Goal: Task Accomplishment & Management: Complete application form

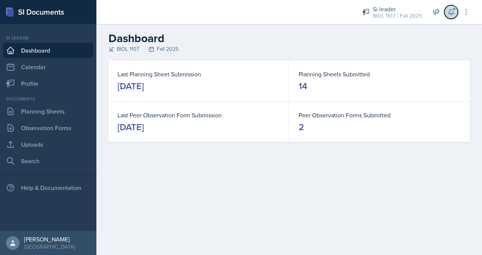
click at [453, 6] on button at bounding box center [451, 12] width 14 height 14
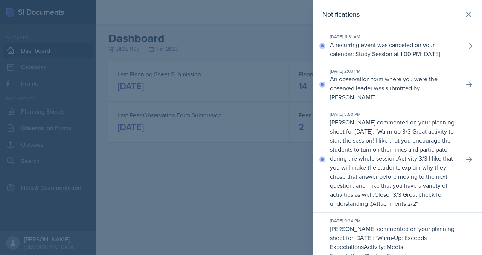
click at [197, 63] on div at bounding box center [241, 127] width 482 height 255
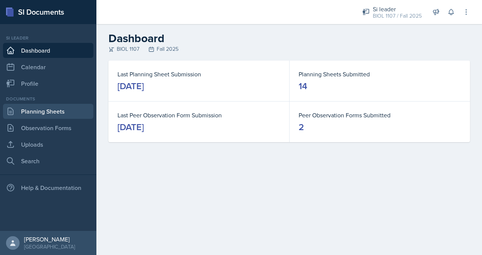
click at [41, 116] on link "Planning Sheets" at bounding box center [48, 111] width 90 height 15
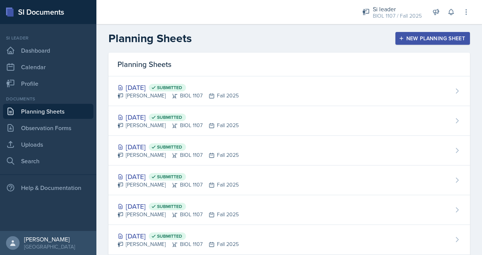
click at [428, 39] on div "New Planning Sheet" at bounding box center [432, 38] width 65 height 6
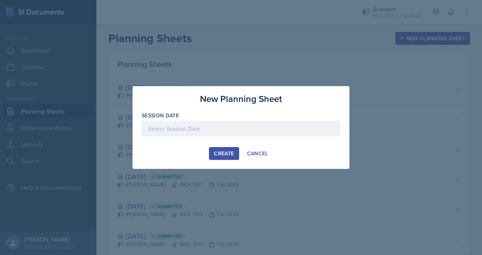
click at [208, 127] on div at bounding box center [240, 129] width 199 height 16
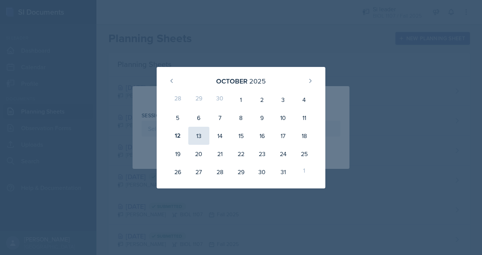
click at [197, 135] on div "13" at bounding box center [198, 136] width 21 height 18
type input "[DATE]"
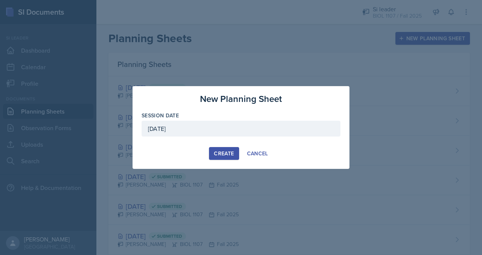
click at [222, 154] on div "Create" at bounding box center [224, 154] width 20 height 6
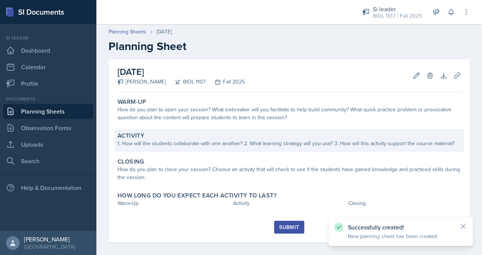
click at [192, 145] on div "1. How will the students collaborate with one another? 2. What learning strateg…" at bounding box center [288, 144] width 343 height 8
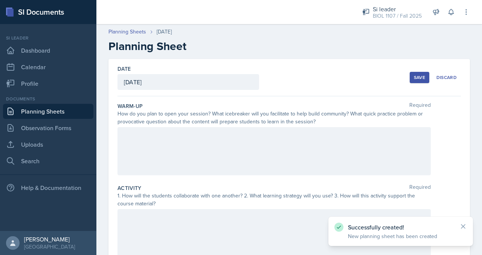
click at [204, 149] on div at bounding box center [273, 151] width 313 height 48
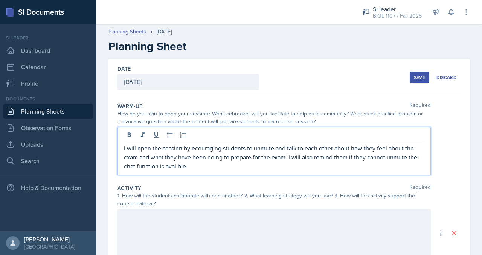
click at [210, 148] on p "I will open the session by ecouraging students to unmute and talk to each other…" at bounding box center [274, 157] width 300 height 27
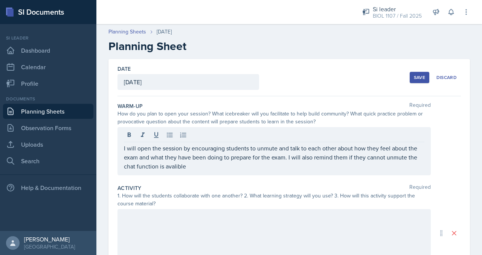
click at [167, 170] on div "I will open the session by encouraging students to unmute and talk to each othe…" at bounding box center [273, 151] width 313 height 48
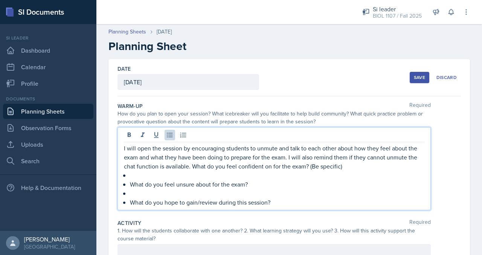
click at [192, 167] on p "I will open the session by encouraging students to unmute and talk to each othe…" at bounding box center [274, 157] width 300 height 27
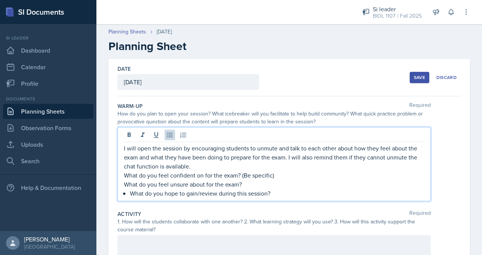
click at [130, 193] on p "What do you hope to gain/review during this session?" at bounding box center [277, 193] width 294 height 9
click at [193, 166] on p "I will open the session by encouraging students to unmute and talk to each othe…" at bounding box center [274, 157] width 300 height 27
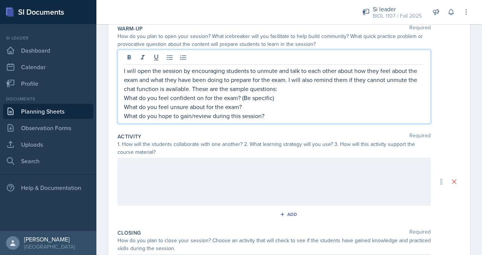
click at [244, 187] on div at bounding box center [273, 182] width 313 height 48
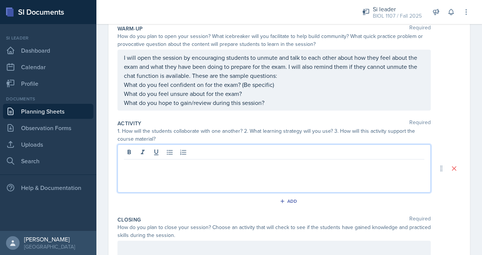
scroll to position [90, 0]
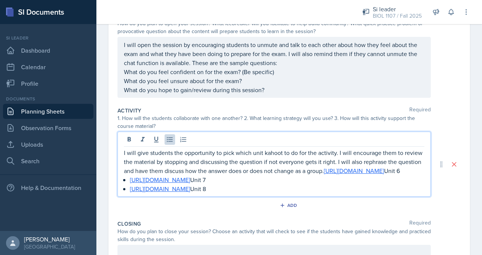
click at [130, 184] on li "[URL][DOMAIN_NAME] Unit 7​" at bounding box center [277, 179] width 294 height 9
click at [394, 193] on p "[URL][DOMAIN_NAME] Unit 8" at bounding box center [274, 188] width 300 height 9
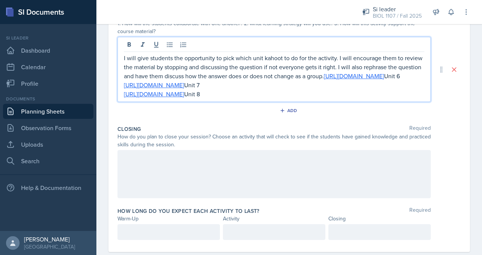
click at [362, 193] on div at bounding box center [273, 174] width 313 height 48
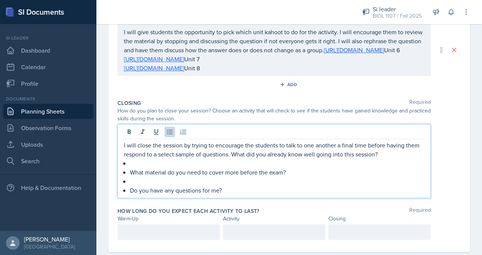
click at [248, 159] on p "I will close the session by trying to encourage the students to talk to one ano…" at bounding box center [274, 150] width 300 height 18
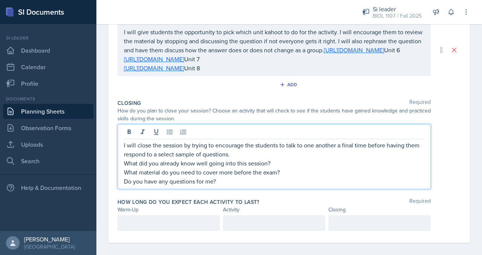
click at [249, 186] on p "​Do you have any questions for me?" at bounding box center [274, 181] width 300 height 9
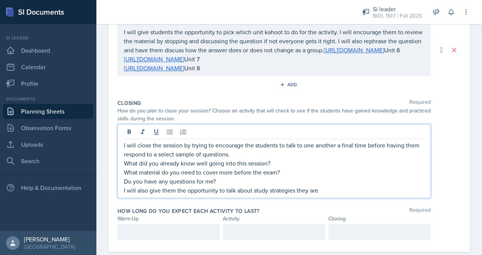
click at [327, 195] on p "I will also give them the opportunity to talk about study strategies they are" at bounding box center [274, 190] width 300 height 9
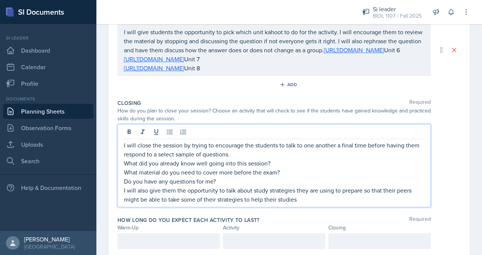
click at [307, 204] on p "I will also give them the opportunity to talk about study strategies they are u…" at bounding box center [274, 195] width 300 height 18
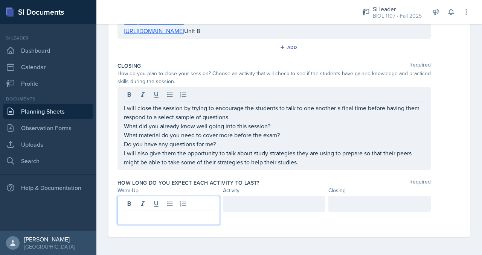
scroll to position [238, 0]
click at [178, 215] on p at bounding box center [169, 217] width 90 height 9
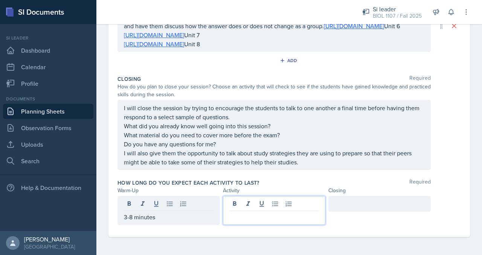
click at [242, 208] on div at bounding box center [274, 210] width 102 height 29
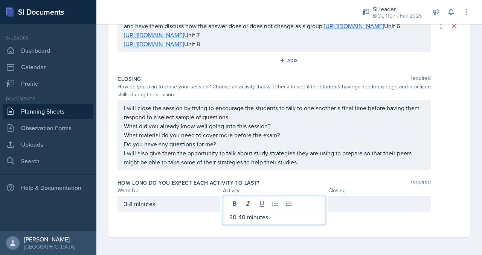
click at [360, 201] on div at bounding box center [379, 204] width 102 height 16
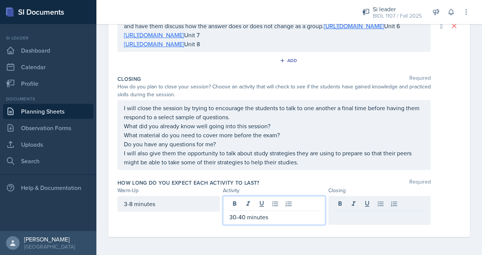
click at [231, 206] on div "30-40 minutes" at bounding box center [274, 210] width 102 height 29
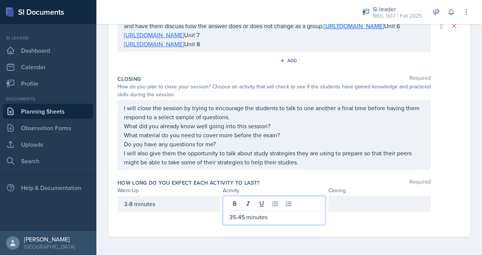
click at [342, 204] on div at bounding box center [379, 204] width 102 height 16
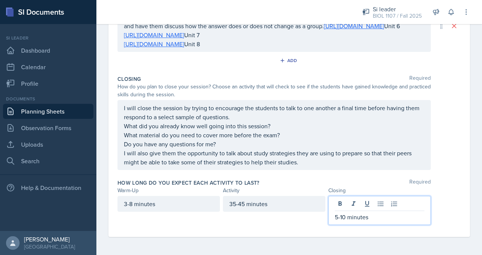
click at [315, 231] on div "How long do you expect each activity to last? Required Warm-Up Activity Closing…" at bounding box center [288, 203] width 343 height 55
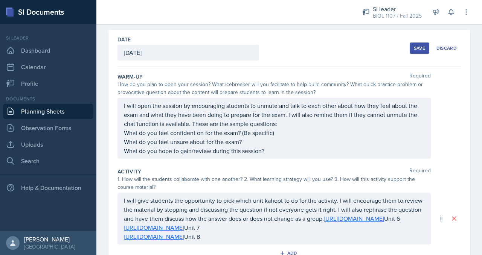
scroll to position [0, 0]
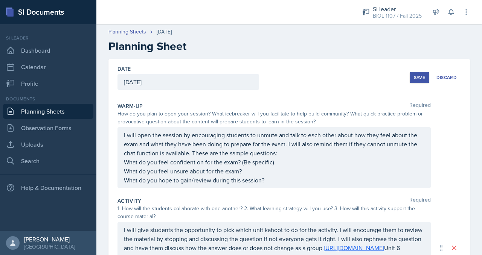
click at [414, 77] on div "Save" at bounding box center [419, 78] width 11 height 6
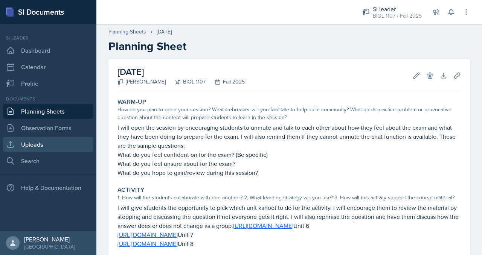
click at [66, 143] on link "Uploads" at bounding box center [48, 144] width 90 height 15
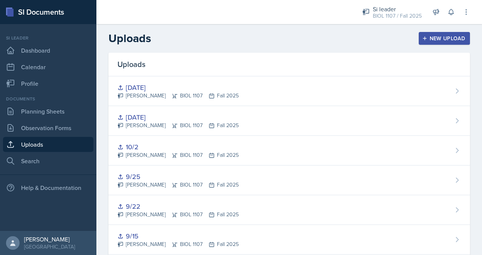
click at [433, 33] on button "New Upload" at bounding box center [444, 38] width 52 height 13
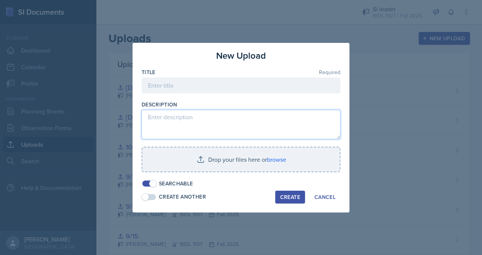
click at [233, 114] on textarea at bounding box center [240, 124] width 199 height 29
type textarea "Power poiny"
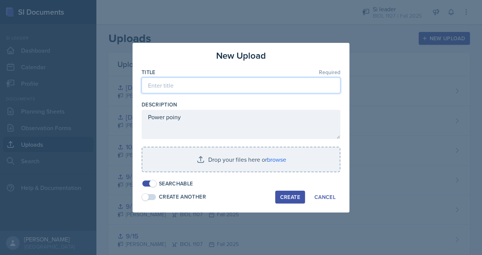
click at [260, 87] on input at bounding box center [240, 86] width 199 height 16
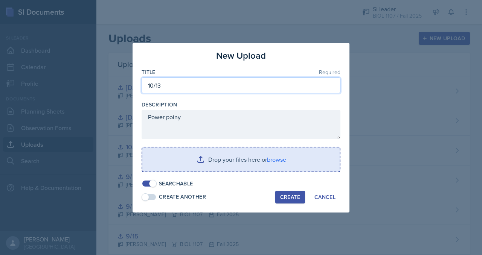
type input "10/13"
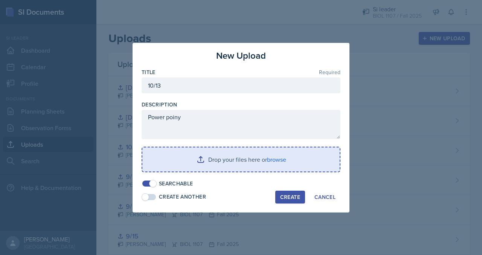
click at [223, 164] on input "file" at bounding box center [240, 160] width 197 height 24
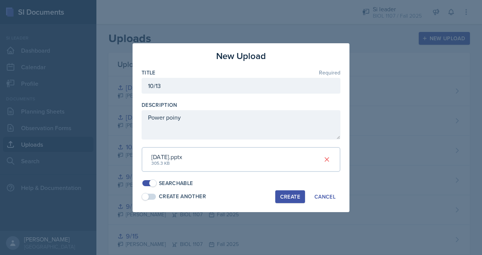
click at [280, 195] on button "Create" at bounding box center [290, 196] width 30 height 13
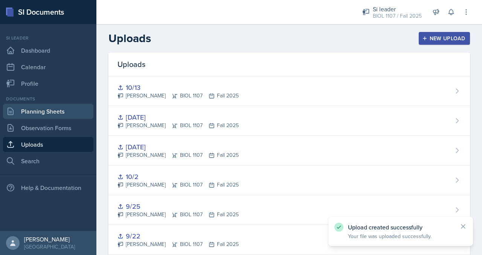
click at [53, 113] on link "Planning Sheets" at bounding box center [48, 111] width 90 height 15
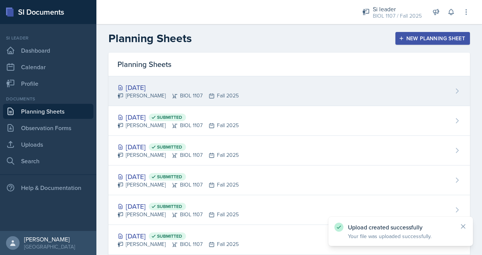
click at [296, 88] on div "[DATE] [PERSON_NAME] BIOL 1107 Fall 2025" at bounding box center [288, 91] width 361 height 30
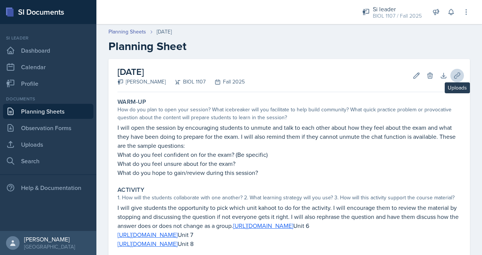
click at [446, 80] on div "[DATE] [PERSON_NAME] BIOL 1107 Fall 2025 Edit Delete Download Uploads Autosaving" at bounding box center [288, 75] width 343 height 33
click at [453, 77] on icon at bounding box center [457, 76] width 8 height 8
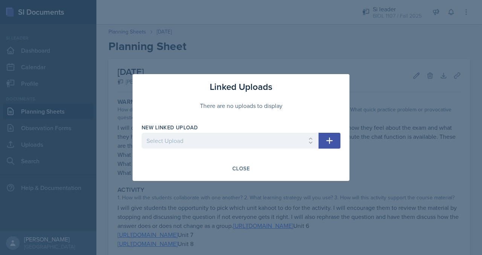
click at [256, 131] on div "New Linked Upload" at bounding box center [229, 128] width 177 height 8
click at [259, 135] on select "Select Upload 8/25 8/28 9/4 9/11 9/15 9/22 9/25 10/2 [DATE] [DATE] 10/13" at bounding box center [229, 141] width 177 height 16
select select "f855f1fd-4c43-45b0-b055-eb046b37c9a1"
click at [141, 133] on select "Select Upload 8/25 8/28 9/4 9/11 9/15 9/22 9/25 10/2 [DATE] [DATE] 10/13" at bounding box center [229, 141] width 177 height 16
click at [340, 138] on div "Linked Uploads There are no uploads to display New Linked Upload Select Upload …" at bounding box center [240, 127] width 217 height 107
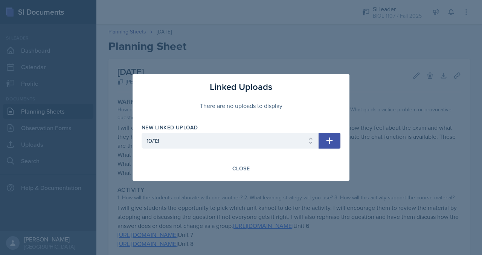
click at [331, 141] on icon "button" at bounding box center [329, 141] width 6 height 6
select select
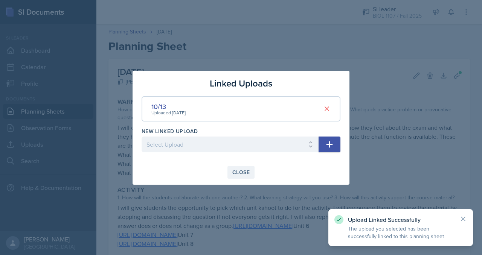
click at [229, 172] on button "Close" at bounding box center [240, 172] width 27 height 13
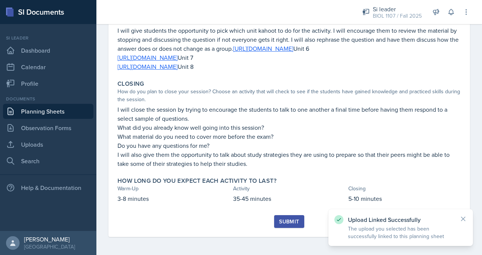
scroll to position [186, 0]
click at [283, 222] on div "Submit" at bounding box center [289, 222] width 20 height 6
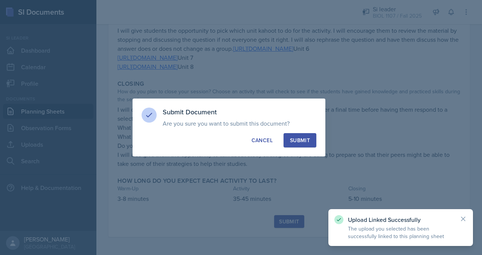
click at [294, 145] on button "Submit" at bounding box center [299, 140] width 33 height 14
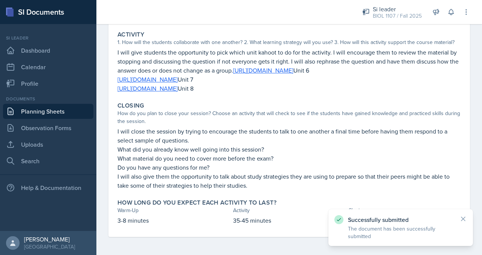
scroll to position [0, 0]
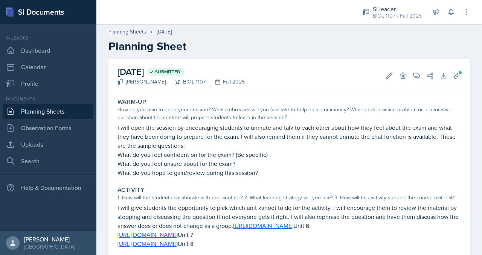
click at [72, 106] on link "Planning Sheets" at bounding box center [48, 111] width 90 height 15
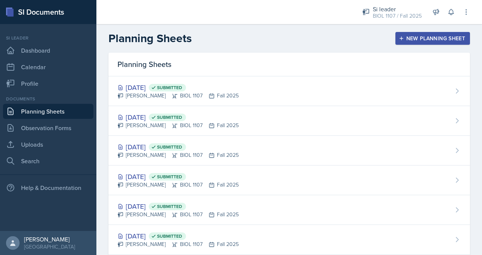
click at [403, 39] on div "New Planning Sheet" at bounding box center [432, 38] width 65 height 6
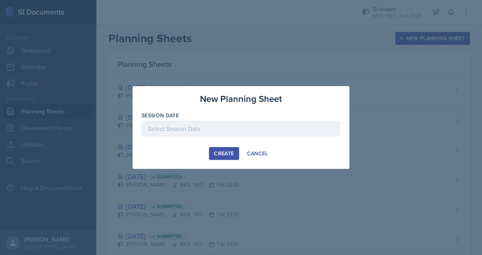
click at [242, 137] on div at bounding box center [240, 141] width 199 height 8
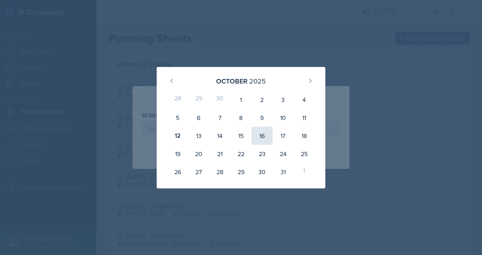
click at [258, 136] on div "16" at bounding box center [261, 136] width 21 height 18
type input "[DATE]"
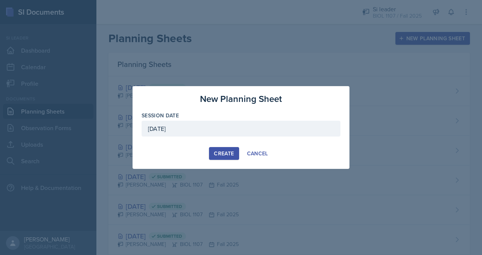
click at [217, 158] on button "Create" at bounding box center [224, 153] width 30 height 13
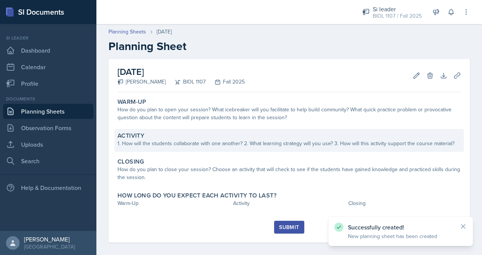
click at [176, 140] on div "1. How will the students collaborate with one another? 2. What learning strateg…" at bounding box center [288, 144] width 343 height 8
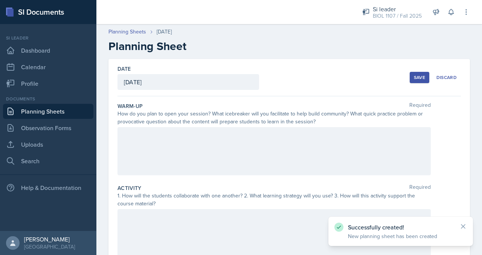
click at [176, 140] on div at bounding box center [273, 151] width 313 height 48
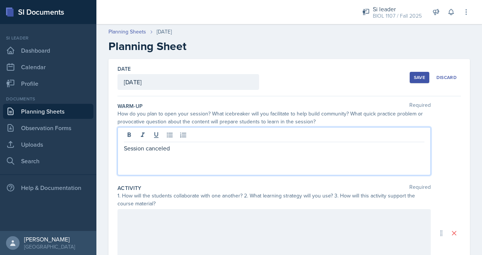
click at [152, 152] on div "Session canceled" at bounding box center [273, 151] width 313 height 48
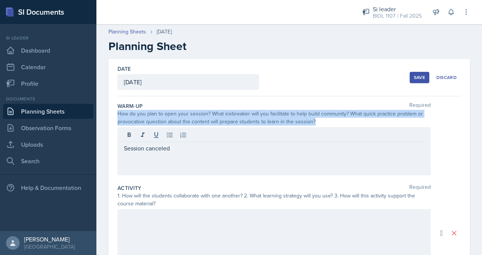
click at [152, 152] on div "Session canceled" at bounding box center [273, 151] width 313 height 48
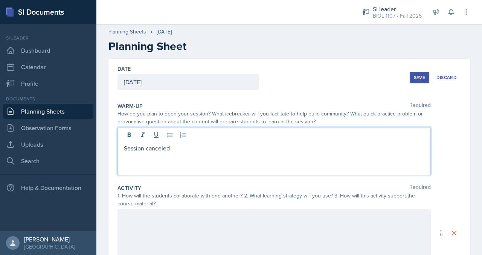
click at [146, 146] on p "Session canceled" at bounding box center [274, 148] width 300 height 9
copy p "Session canceled"
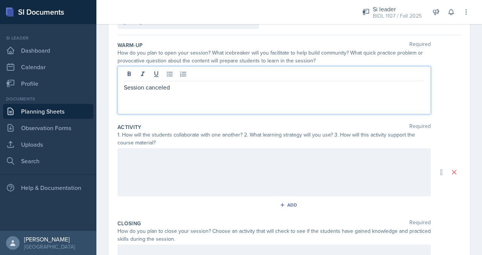
scroll to position [74, 0]
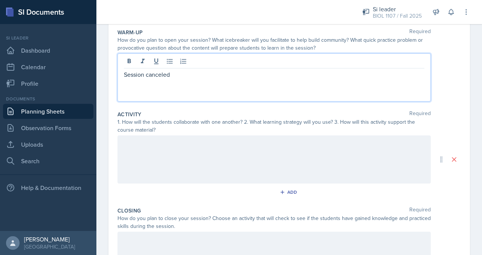
click at [152, 148] on p at bounding box center [274, 143] width 300 height 9
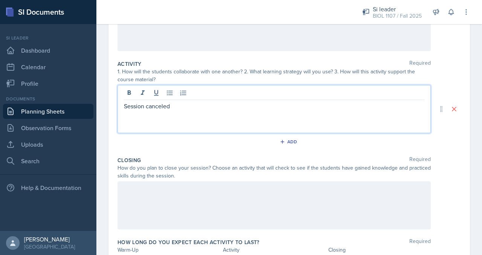
scroll to position [169, 0]
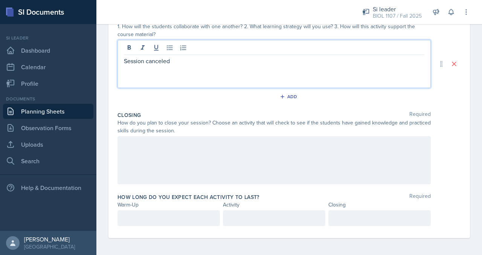
click at [148, 157] on div at bounding box center [273, 160] width 313 height 48
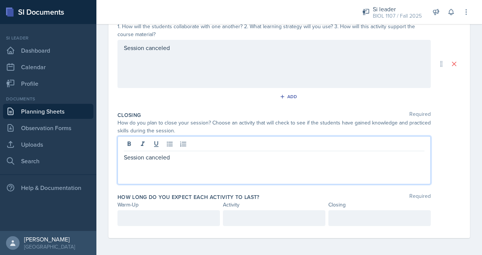
scroll to position [183, 0]
click at [147, 219] on p at bounding box center [169, 217] width 90 height 9
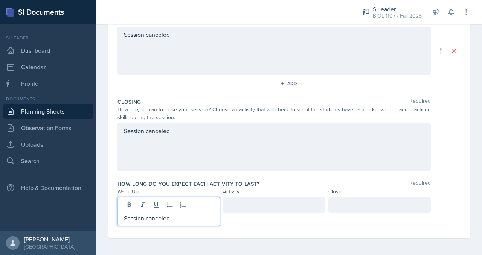
click at [269, 206] on div at bounding box center [274, 205] width 102 height 16
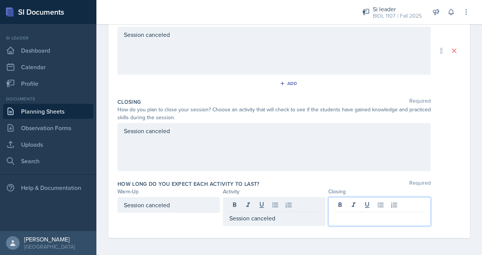
click at [371, 204] on div at bounding box center [379, 211] width 102 height 29
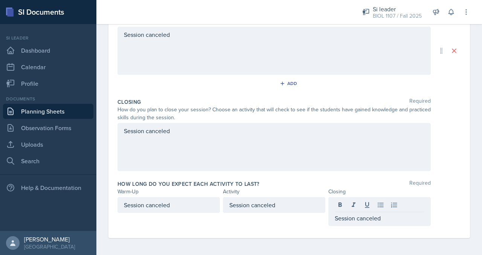
click at [447, 161] on div "Session canceled" at bounding box center [288, 147] width 343 height 48
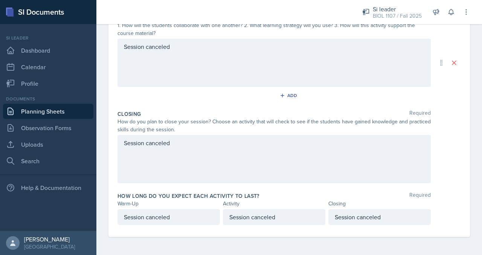
scroll to position [0, 0]
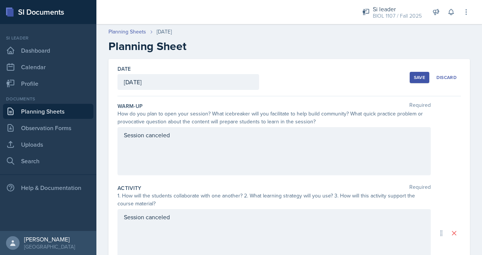
click at [409, 73] on button "Save" at bounding box center [419, 77] width 20 height 11
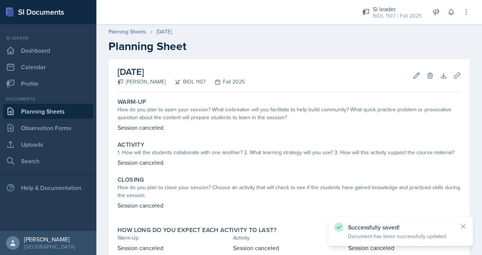
scroll to position [49, 0]
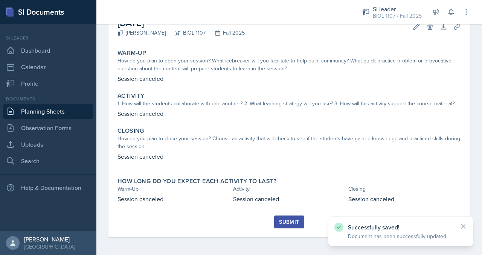
click at [292, 223] on div "Submit" at bounding box center [289, 222] width 20 height 6
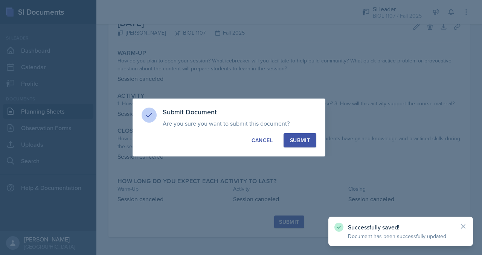
click at [306, 146] on button "Submit" at bounding box center [299, 140] width 33 height 14
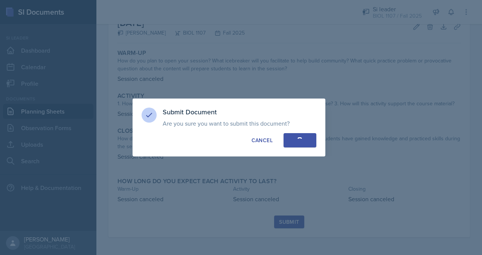
scroll to position [27, 0]
